Goal: Task Accomplishment & Management: Manage account settings

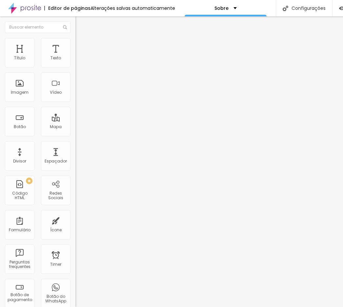
click at [75, 56] on span "Trocar imagem" at bounding box center [93, 54] width 36 height 6
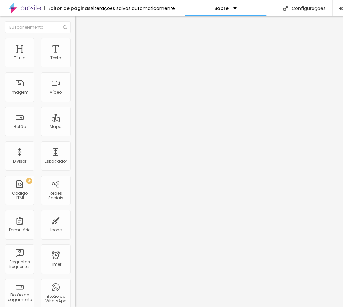
click at [75, 41] on li "Estilo" at bounding box center [112, 41] width 75 height 7
type input "95"
type input "90"
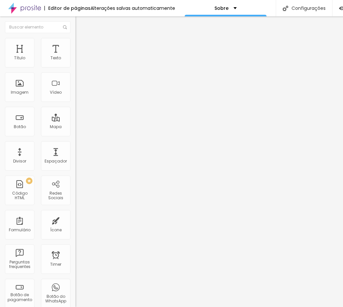
type input "85"
type input "80"
type input "75"
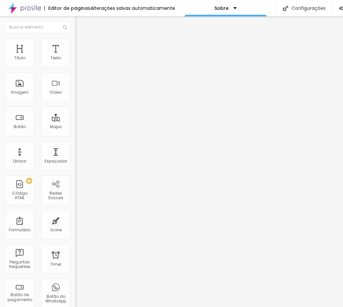
drag, startPoint x: 67, startPoint y: 70, endPoint x: 52, endPoint y: 69, distance: 14.8
type input "75"
click at [75, 67] on input "range" at bounding box center [96, 64] width 42 height 5
click at [75, 162] on div "Editar Imagem Conteúdo Estilo Avançado Tamanho 75 px % 0 Borda arredondada Somb…" at bounding box center [112, 161] width 75 height 290
click at [80, 26] on img "button" at bounding box center [82, 23] width 5 height 5
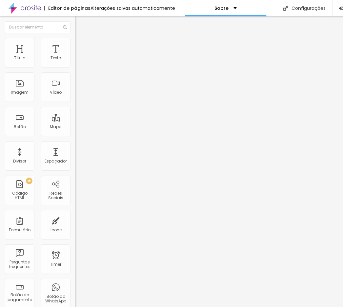
click at [75, 42] on ul "Conteúdo Estilo Avançado" at bounding box center [112, 41] width 75 height 20
click at [81, 44] on span "Estilo" at bounding box center [86, 43] width 10 height 6
type input "12"
type input "11"
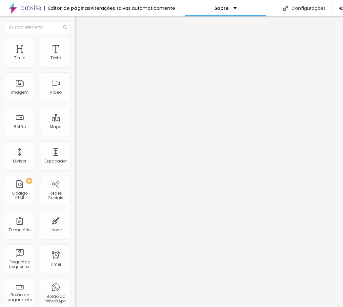
type input "11"
type input "13"
type input "15"
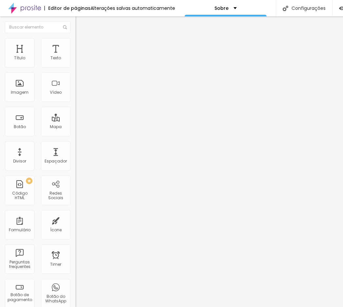
type input "16"
type input "18"
type input "20"
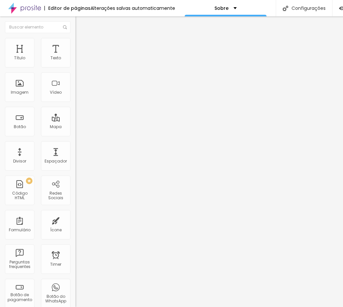
type input "20"
type input "21"
type input "23"
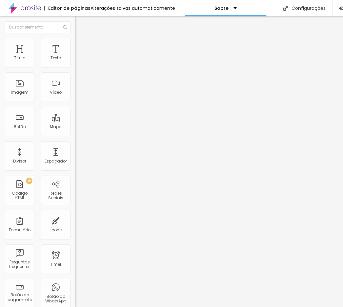
type input "25"
type input "23"
type input "21"
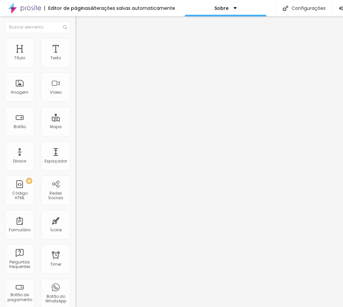
type input "21"
type input "20"
type input "18"
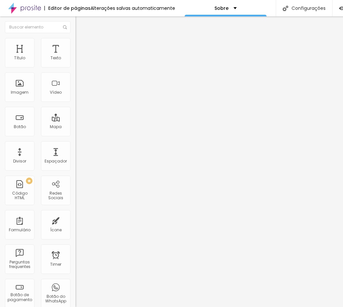
type input "16"
type input "15"
type input "13"
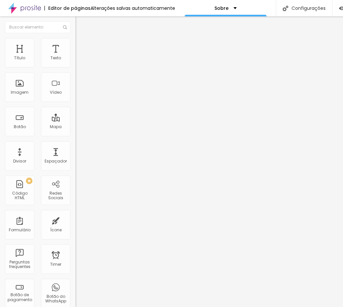
type input "13"
type input "11"
type input "10"
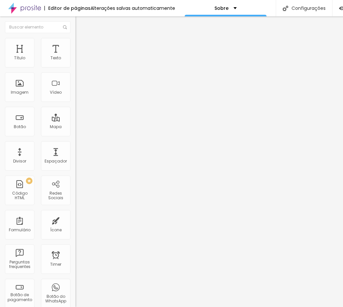
type input "8"
type input "7"
type input "5"
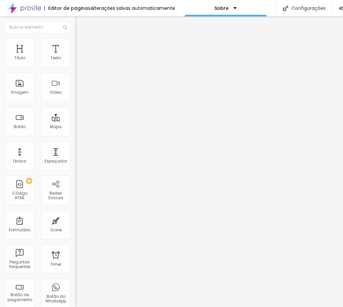
type input "5"
type input "7"
type input "8"
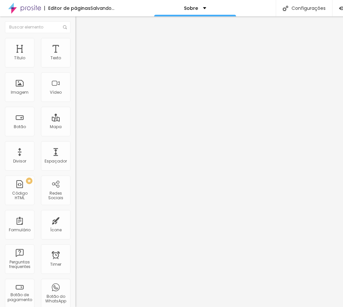
type input "10"
type input "11"
type input "13"
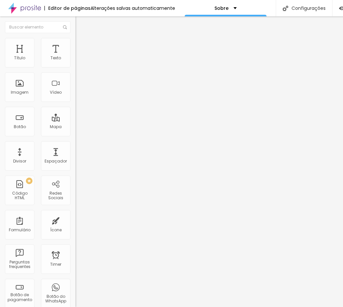
type input "13"
type input "15"
click at [75, 144] on input "range" at bounding box center [96, 146] width 42 height 5
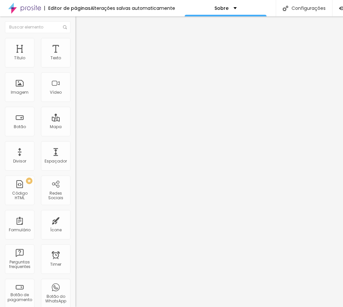
click at [75, 37] on img at bounding box center [78, 34] width 6 height 6
click at [75, 24] on button "Editar Imagem" at bounding box center [112, 23] width 75 height 15
click at [81, 45] on span "Estilo" at bounding box center [86, 43] width 10 height 6
type input "70"
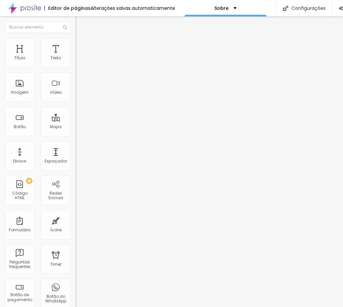
click at [75, 67] on input "range" at bounding box center [96, 64] width 42 height 5
click at [75, 132] on div "Facebook" at bounding box center [112, 134] width 75 height 4
click at [75, 223] on input "https://" at bounding box center [114, 226] width 79 height 7
type input "https://www.facebook.com/Paulo Frassão"
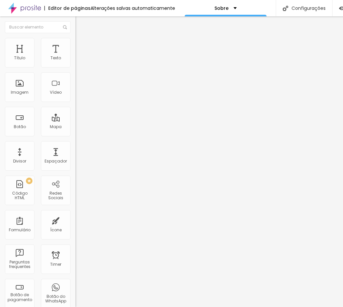
type input "https://www.instagram.com/paulo_frassao"
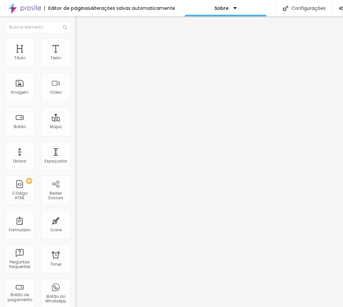
type input "https://wa.me/5514996139589"
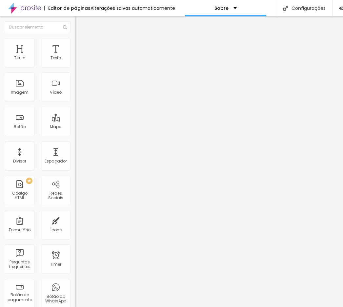
click at [75, 197] on div "Editar Redes Sociais Conteúdo Estilo Avançado Facebook Rede social Facebook End…" at bounding box center [112, 161] width 75 height 290
click at [80, 25] on img "button" at bounding box center [82, 23] width 5 height 5
drag, startPoint x: 8, startPoint y: 80, endPoint x: 7, endPoint y: 67, distance: 12.6
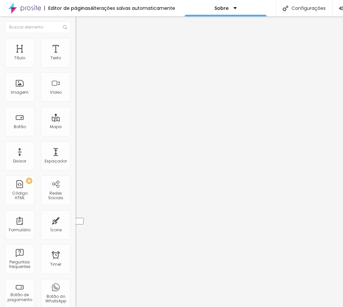
type input "https://www.instagram.com/paulo_frassao"
type input "https://www.facebook.com/Paulo Frassão"
click at [75, 146] on div "Editar Redes Sociais Conteúdo Estilo Avançado Instagram Rede social Instagram E…" at bounding box center [112, 161] width 75 height 290
click at [80, 25] on img "button" at bounding box center [82, 23] width 5 height 5
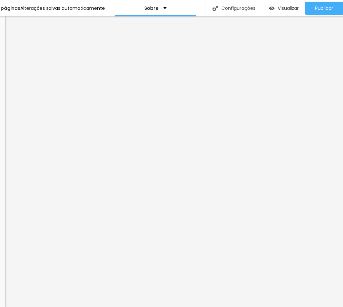
scroll to position [0, 71]
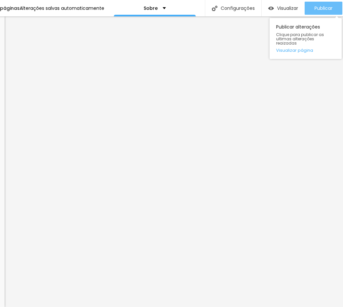
click at [319, 14] on div "Publicar" at bounding box center [323, 8] width 18 height 13
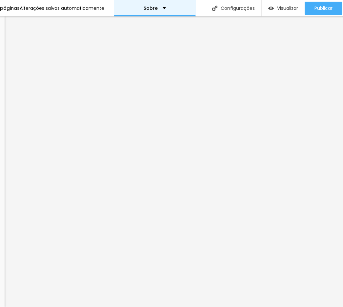
click at [157, 3] on div "Sobre" at bounding box center [155, 8] width 82 height 16
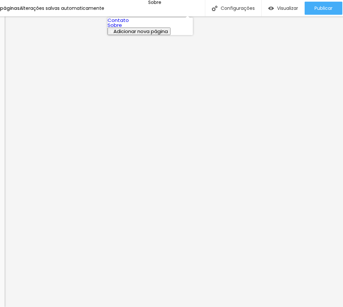
click at [129, 24] on link "Contato" at bounding box center [117, 20] width 21 height 7
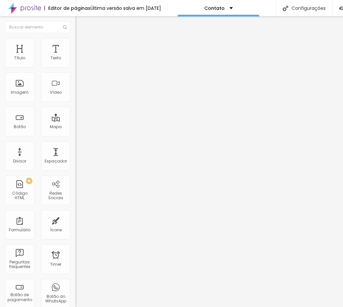
click at [75, 40] on img at bounding box center [78, 41] width 6 height 6
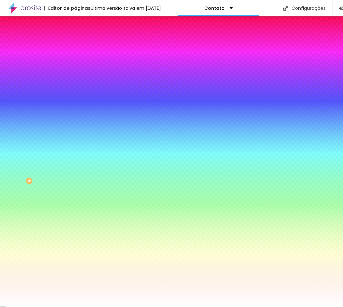
click at [75, 37] on img at bounding box center [78, 34] width 6 height 6
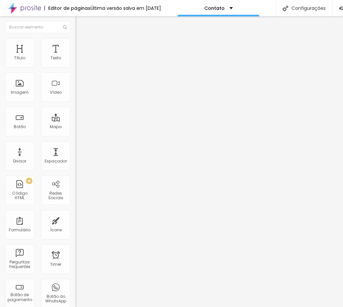
click at [80, 64] on div "Contato" at bounding box center [113, 61] width 67 height 6
click at [75, 159] on div "Editar Formulário Conteúdo Estilo Avançado Formulário Contato" at bounding box center [112, 161] width 75 height 290
drag, startPoint x: 38, startPoint y: 74, endPoint x: 0, endPoint y: 77, distance: 37.8
click at [75, 77] on div "Endereço Alboom [GEOGRAPHIC_DATA] Alinhamento 15 Zoom" at bounding box center [112, 116] width 75 height 131
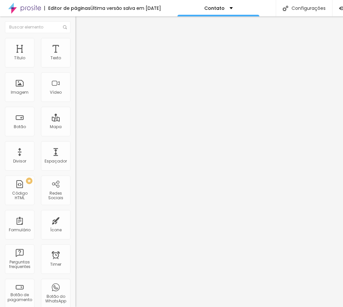
type input "p"
click at [75, 161] on div "Editar Mapa Conteúdo Estilo Avançado Endereço [PERSON_NAME],89 Alinhamento 15 Z…" at bounding box center [112, 161] width 75 height 290
click at [75, 62] on input "[PERSON_NAME],89" at bounding box center [114, 58] width 79 height 7
type input "[PERSON_NAME], 89"
click at [75, 146] on div "Editar Mapa Conteúdo Estilo Avançado Endereço [PERSON_NAME], 89 Alinhamento 15 …" at bounding box center [112, 161] width 75 height 290
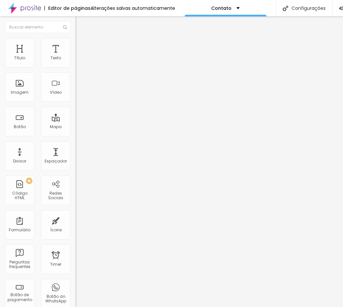
click at [80, 22] on img "button" at bounding box center [82, 23] width 5 height 5
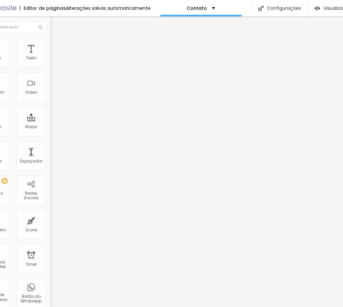
scroll to position [0, 25]
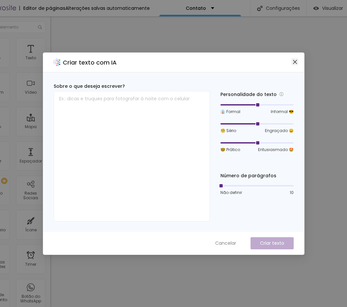
click at [295, 62] on icon "close" at bounding box center [295, 62] width 4 height 4
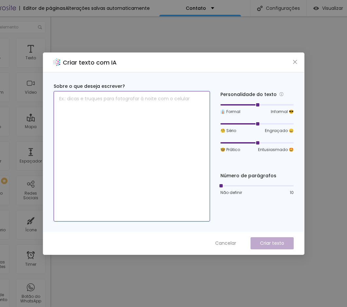
click at [122, 104] on textarea at bounding box center [132, 156] width 157 height 130
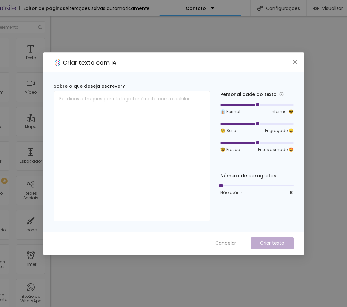
click at [225, 36] on div "Criar texto com IA Sobre o que deseja escrever? Personalidade do texto 👔 Formal…" at bounding box center [173, 153] width 347 height 307
click at [299, 64] on div "Criar texto com IA" at bounding box center [173, 63] width 261 height 20
click at [297, 63] on icon "close" at bounding box center [295, 61] width 5 height 5
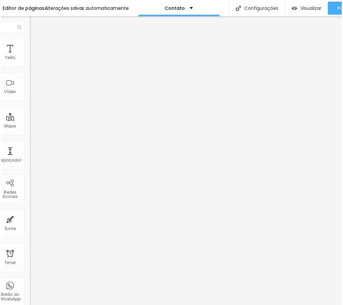
scroll to position [0, 46]
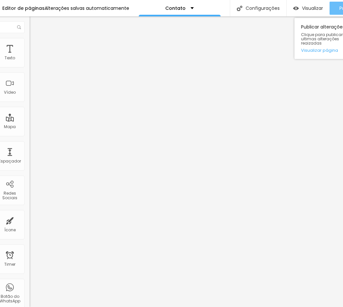
click at [336, 8] on button "Publicar" at bounding box center [348, 8] width 38 height 13
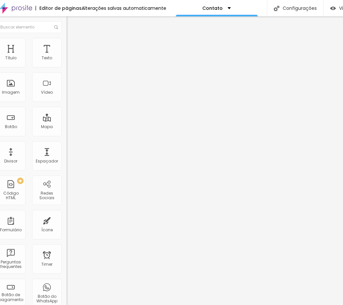
scroll to position [0, 0]
